Goal: Task Accomplishment & Management: Manage account settings

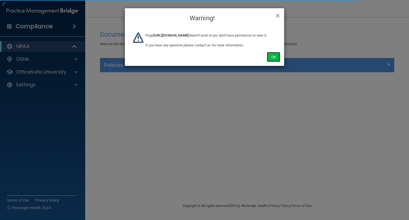
click at [274, 62] on button "Ok" at bounding box center [273, 57] width 13 height 10
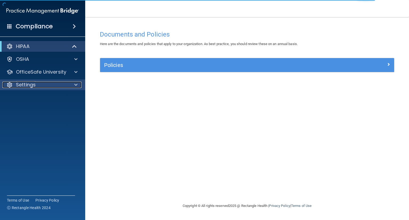
click at [48, 87] on div "Settings" at bounding box center [35, 85] width 66 height 6
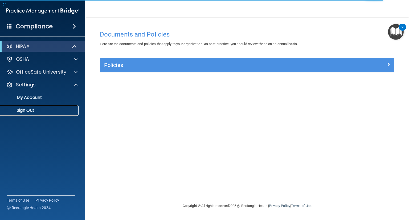
click at [49, 114] on link "Sign Out" at bounding box center [37, 110] width 84 height 11
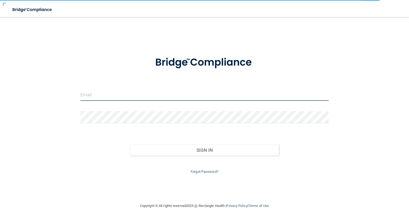
type input "[EMAIL_ADDRESS][DOMAIN_NAME]"
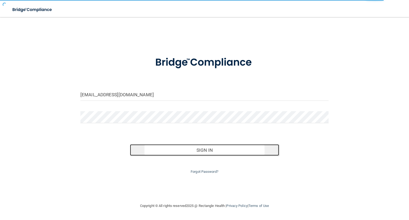
click at [141, 149] on button "Sign In" at bounding box center [204, 150] width 149 height 12
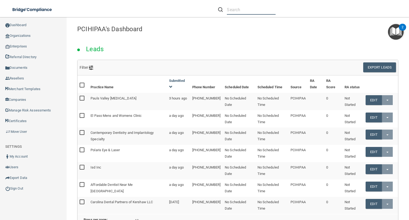
click at [230, 11] on input "text" at bounding box center [251, 10] width 49 height 10
paste input "Lakeview Dental Arts"
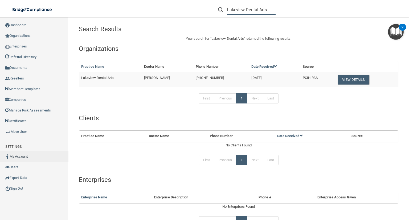
type input "Lakeview Dental Arts"
click at [350, 77] on button "View Details" at bounding box center [353, 80] width 31 height 10
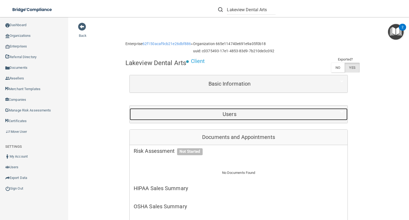
click at [255, 113] on h5 "Users" at bounding box center [230, 114] width 192 height 6
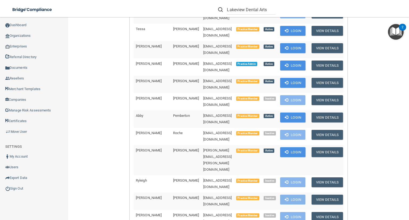
scroll to position [277, 0]
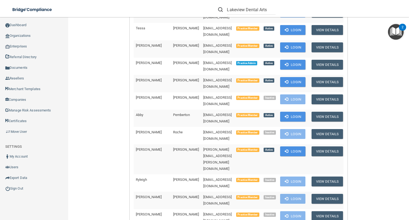
click at [201, 209] on td "skidad3@gmail.com" at bounding box center [217, 217] width 33 height 17
click at [290, 60] on button "Login" at bounding box center [292, 65] width 25 height 10
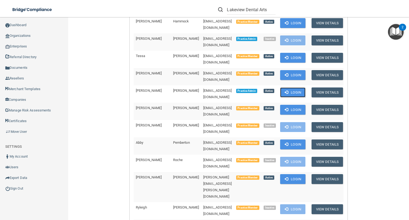
scroll to position [192, 0]
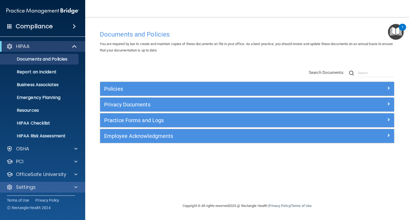
click at [63, 191] on div "Settings" at bounding box center [43, 187] width 86 height 11
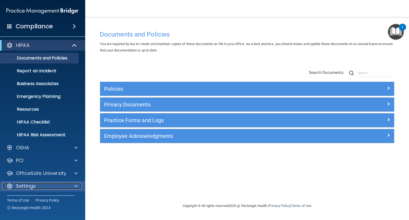
click at [75, 186] on span at bounding box center [75, 186] width 3 height 6
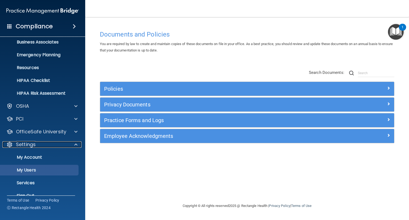
scroll to position [43, 0]
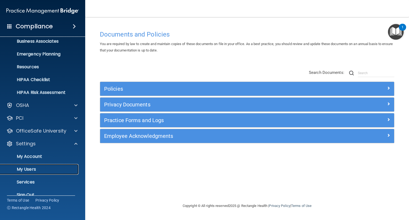
click at [42, 168] on p "My Users" at bounding box center [39, 169] width 73 height 5
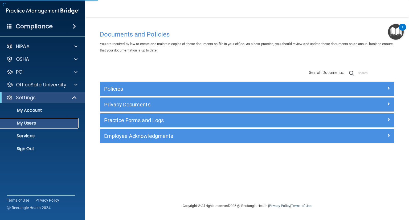
select select "20"
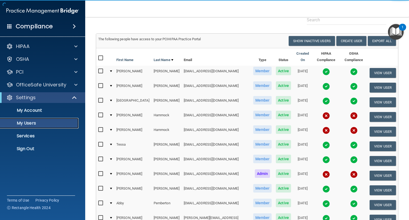
scroll to position [64, 0]
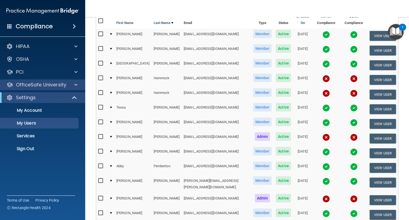
click at [68, 81] on div "OfficeSafe University" at bounding box center [43, 84] width 86 height 11
click at [63, 88] on p "OfficeSafe University" at bounding box center [41, 85] width 50 height 6
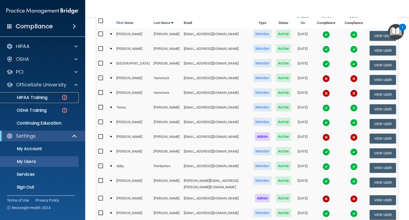
click at [63, 94] on img at bounding box center [64, 97] width 7 height 7
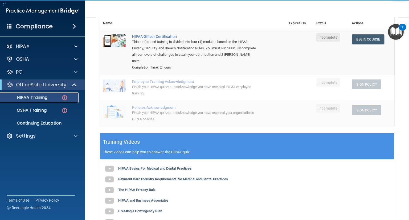
scroll to position [43, 0]
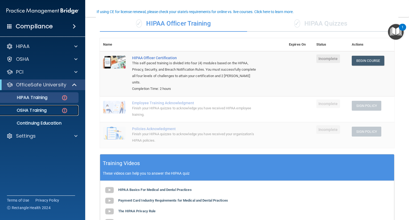
click at [56, 110] on div "OSHA Training" at bounding box center [39, 110] width 73 height 5
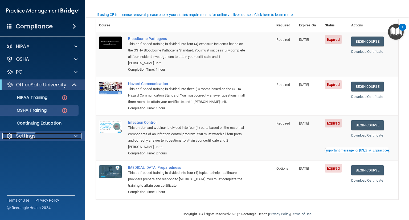
click at [23, 133] on p "Settings" at bounding box center [26, 136] width 20 height 6
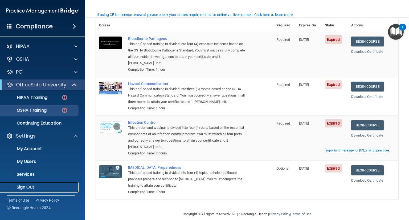
click at [47, 189] on p "Sign Out" at bounding box center [39, 186] width 73 height 5
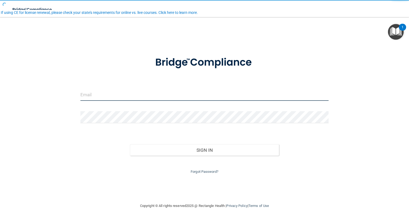
type input "[EMAIL_ADDRESS][DOMAIN_NAME]"
